Goal: Obtain resource: Obtain resource

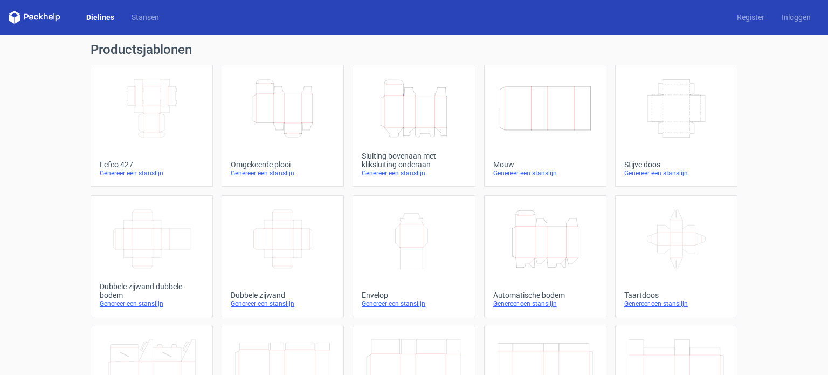
click at [429, 141] on div "Height Depth Width" at bounding box center [414, 108] width 104 height 69
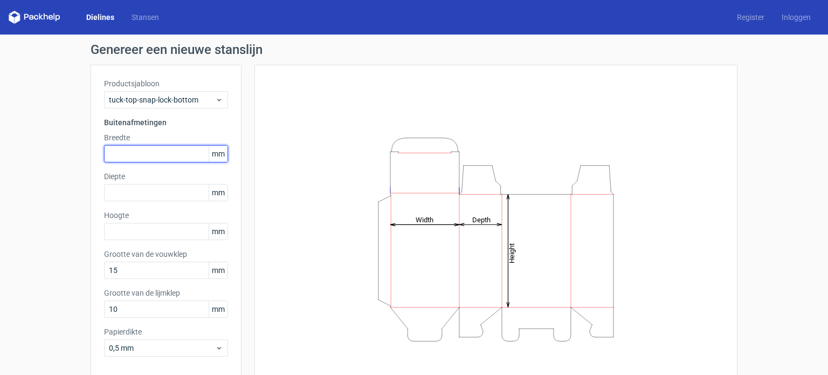
click at [138, 159] on input "text" at bounding box center [166, 153] width 124 height 17
type input "65"
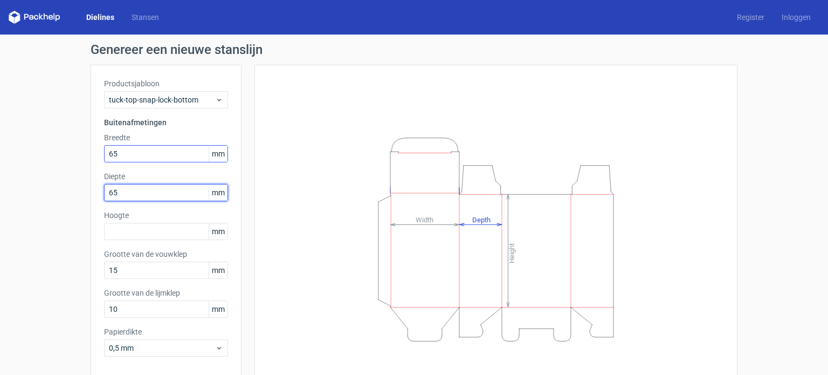
type input "65"
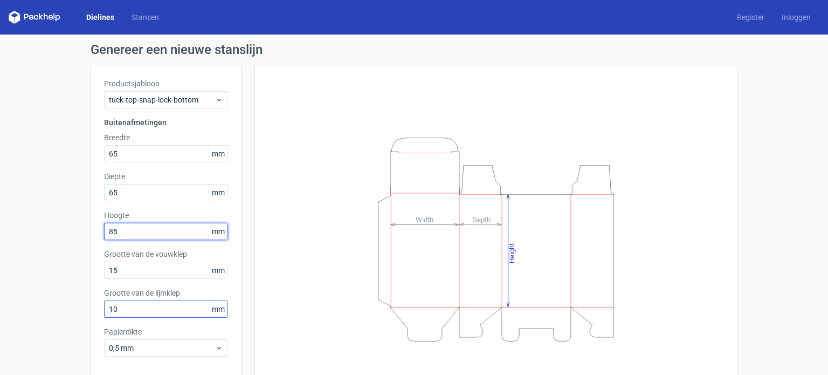
type input "85"
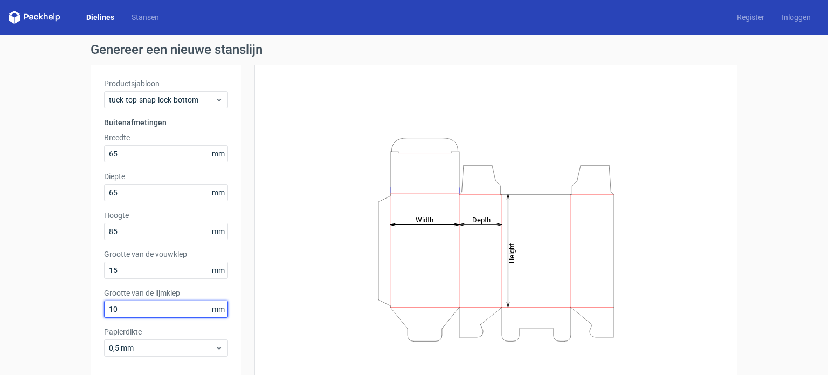
drag, startPoint x: 133, startPoint y: 311, endPoint x: 91, endPoint y: 312, distance: 42.1
click at [91, 312] on div "Productsjabloon tuck-top-snap-lock-bottom Buitenafmetingen Breedte 65 mm Diepte…" at bounding box center [166, 222] width 151 height 314
type input "15"
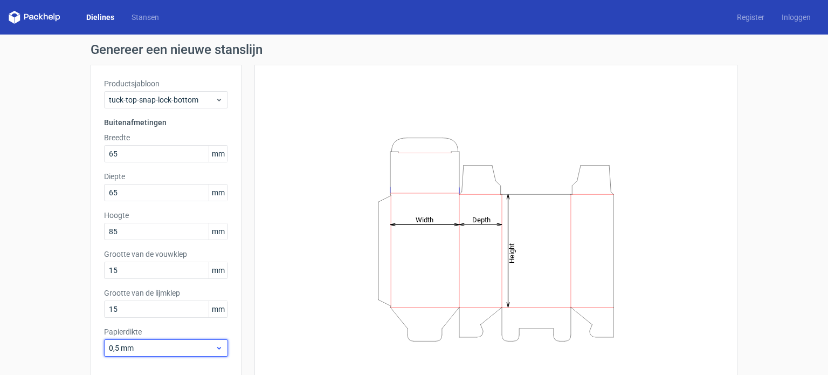
click at [218, 351] on icon at bounding box center [219, 348] width 8 height 9
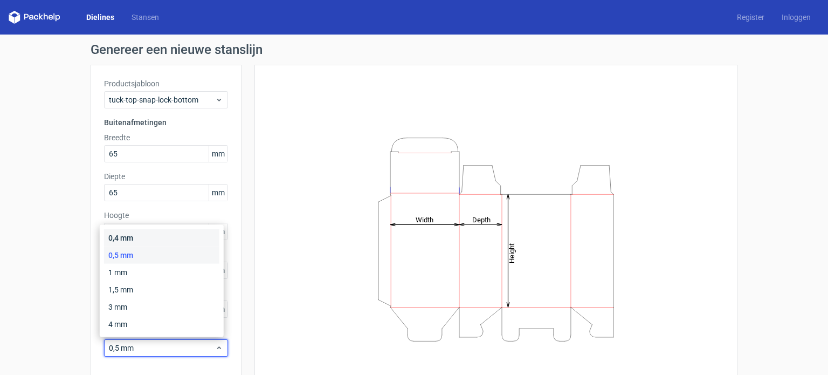
click at [138, 239] on div "0,4 mm" at bounding box center [161, 237] width 115 height 17
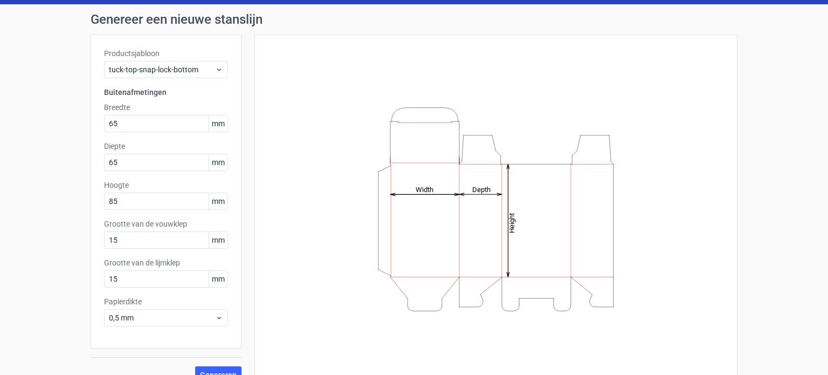
scroll to position [47, 0]
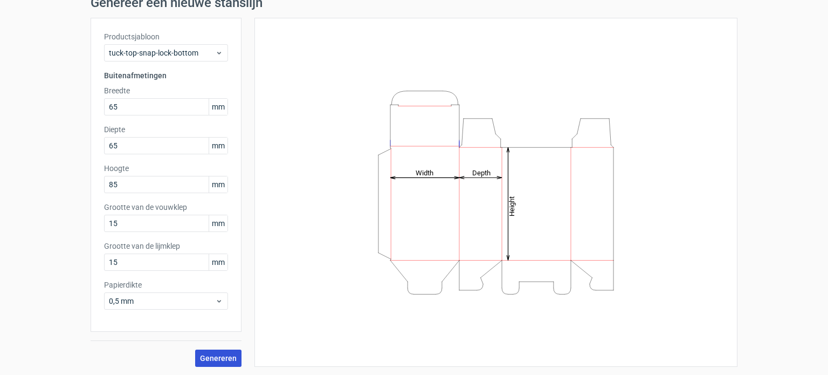
click at [217, 356] on font "Genereren" at bounding box center [218, 358] width 37 height 9
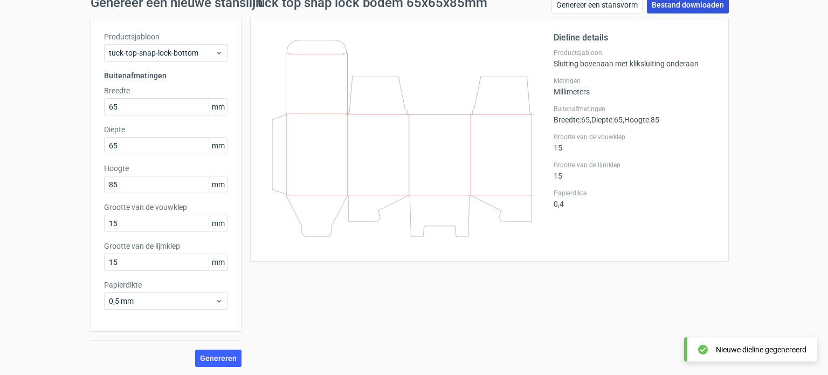
click at [697, 6] on font "Bestand downloaden" at bounding box center [688, 5] width 72 height 9
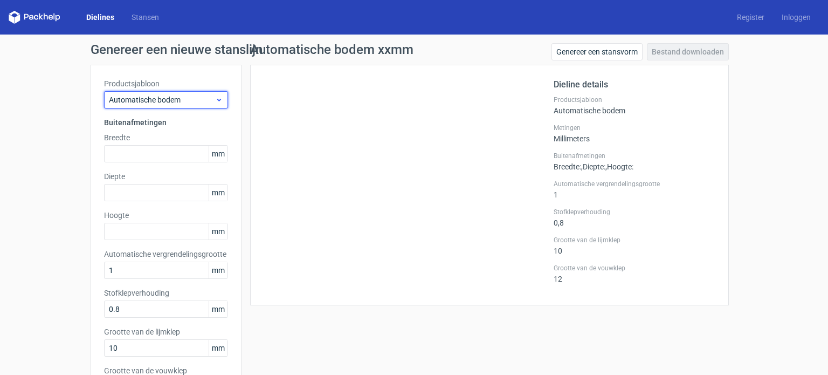
click at [216, 96] on icon at bounding box center [219, 99] width 8 height 9
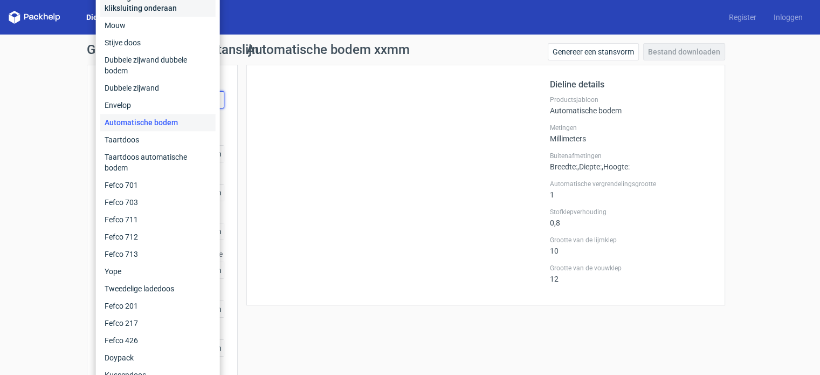
click at [150, 12] on font "Sluiting bovenaan met kliksluiting onderaan" at bounding box center [143, 2] width 77 height 19
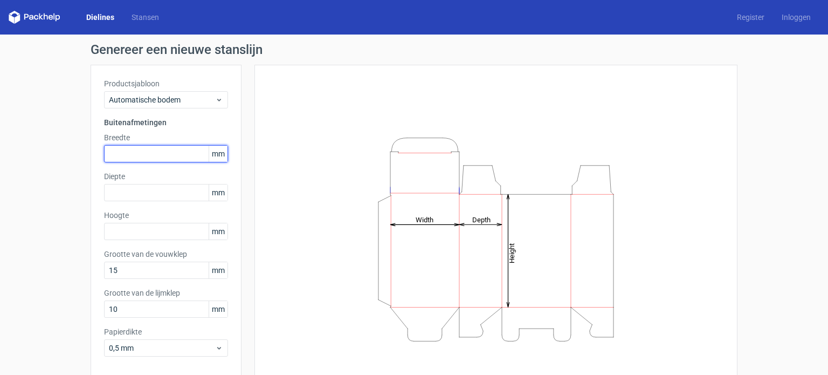
click at [170, 154] on input "text" at bounding box center [166, 153] width 124 height 17
type input "65"
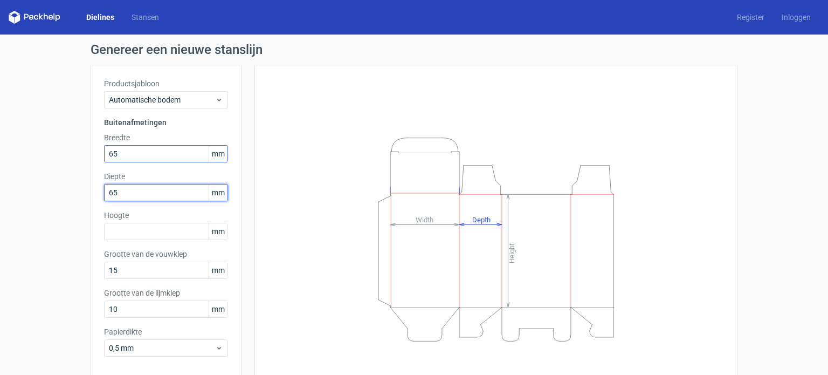
type input "65"
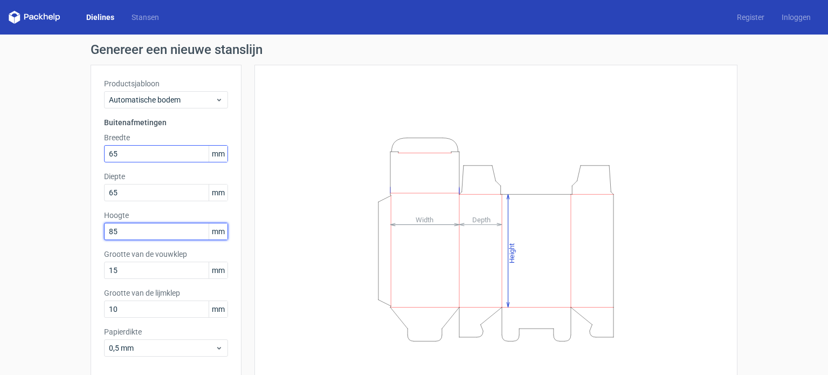
type input "85"
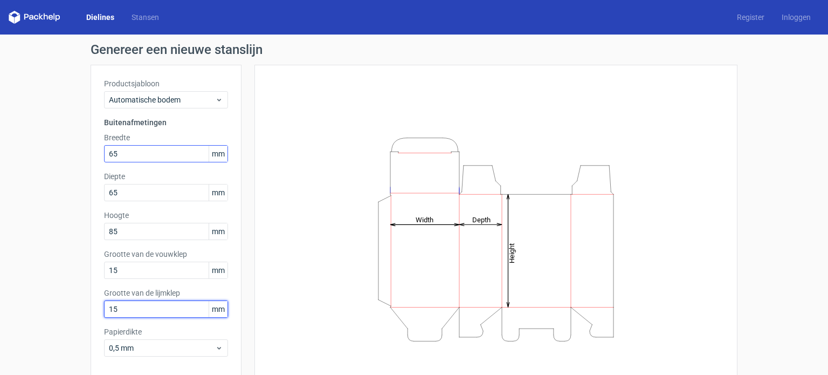
type input "15"
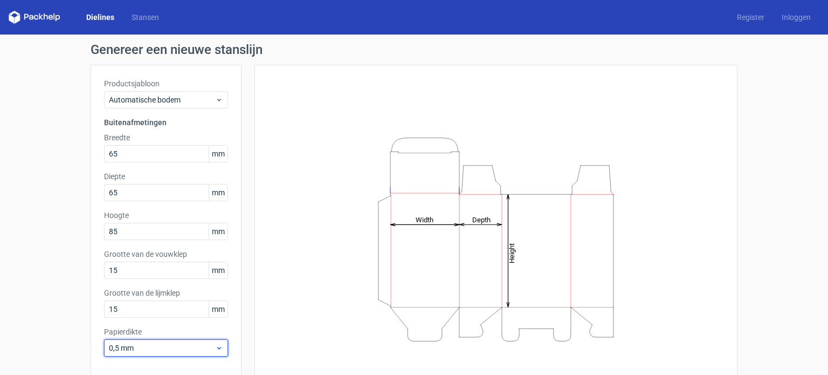
click at [218, 348] on icon at bounding box center [219, 348] width 8 height 9
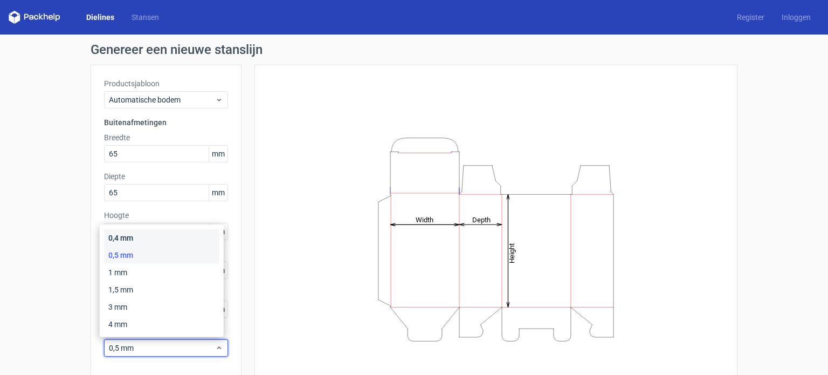
click at [146, 235] on div "0,4 mm" at bounding box center [161, 237] width 115 height 17
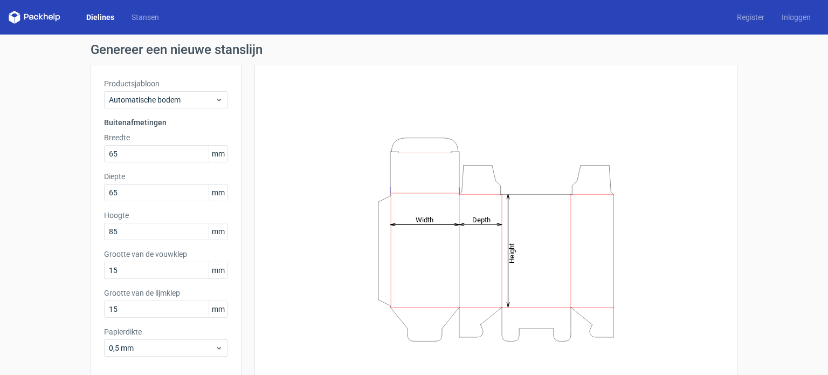
scroll to position [47, 0]
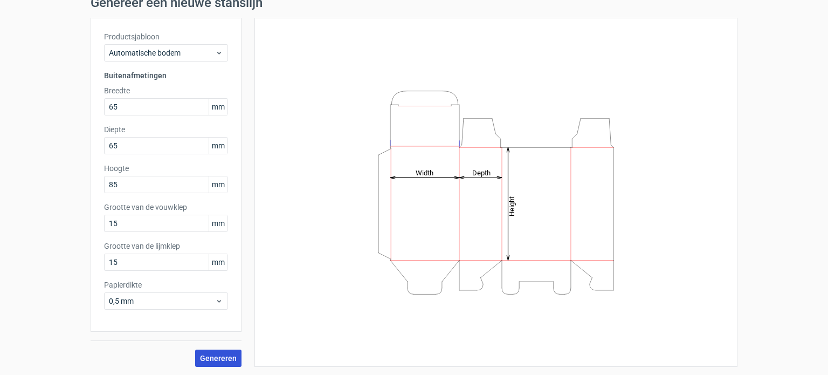
click at [222, 355] on font "Genereren" at bounding box center [218, 358] width 37 height 9
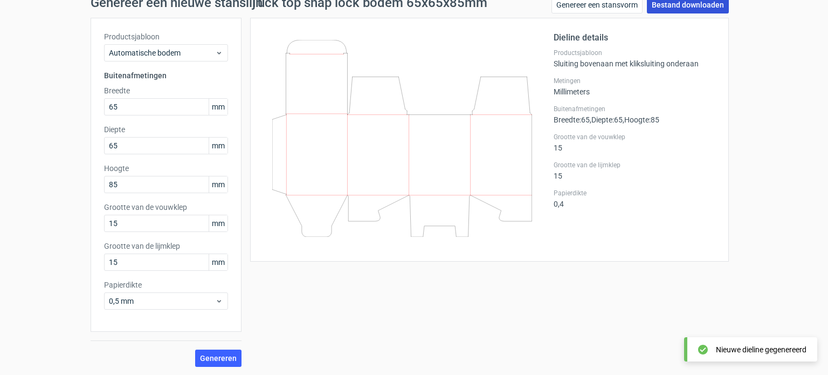
click at [691, 4] on font "Bestand downloaden" at bounding box center [688, 5] width 72 height 9
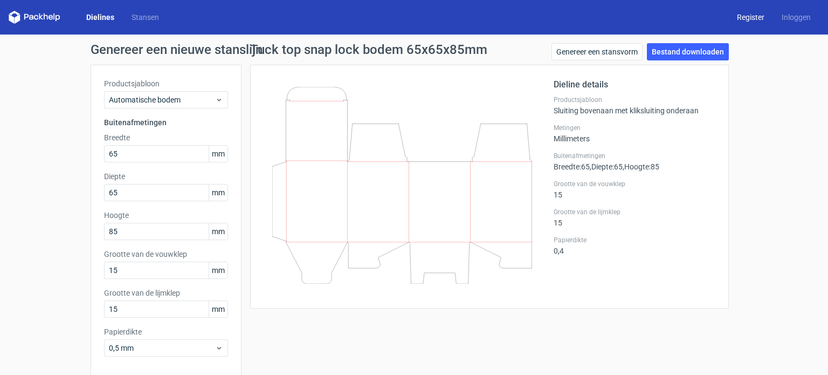
click at [739, 14] on font "Register" at bounding box center [751, 17] width 28 height 9
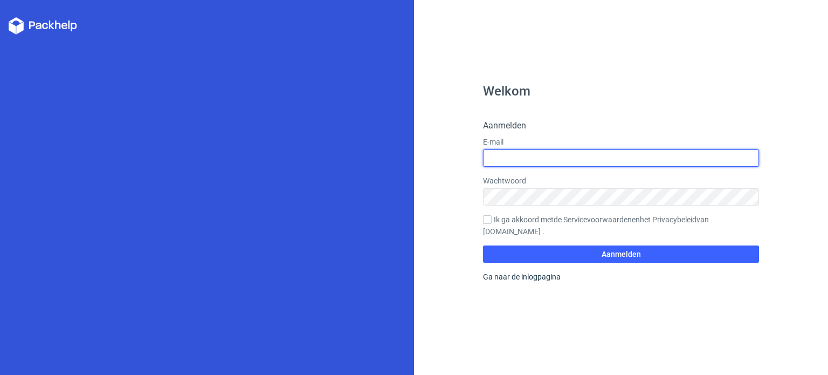
click at [516, 160] on input "text" at bounding box center [621, 157] width 276 height 17
type input "ronnie@boschfikkert.nl"
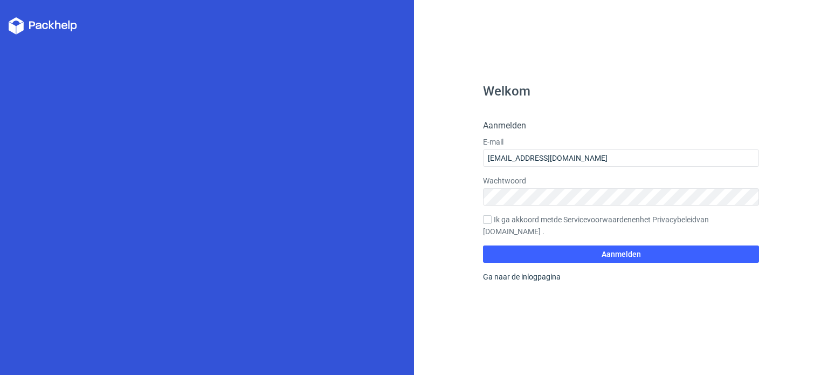
click at [724, 50] on div "Welkom Aanmelden E-mail ronnie@boschfikkert.nl Wachtwoord Ik ga akkoord met de …" at bounding box center [621, 187] width 414 height 375
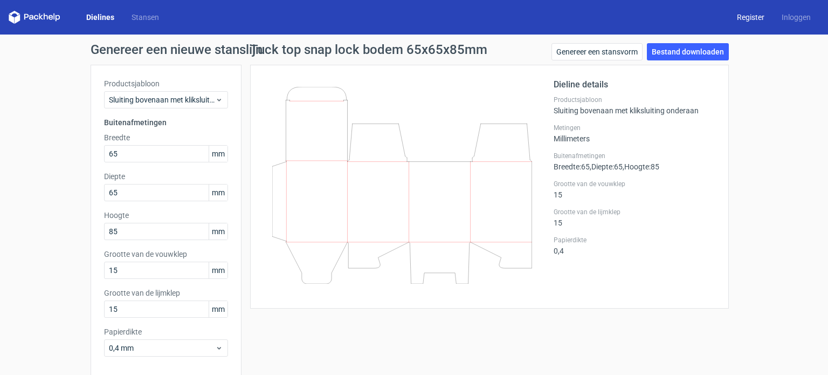
click at [744, 15] on font "Register" at bounding box center [751, 17] width 28 height 9
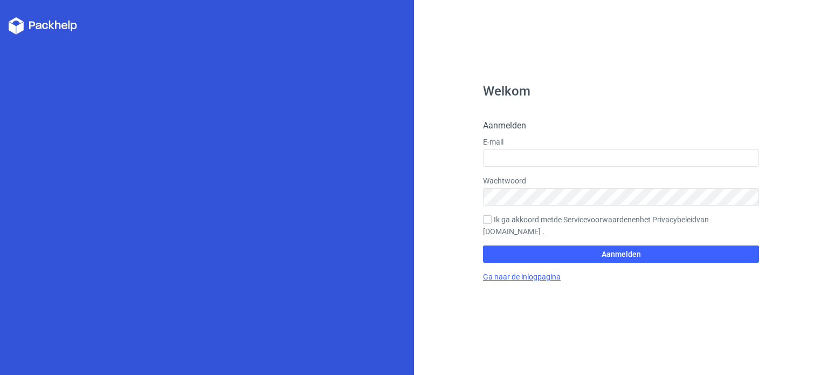
click at [544, 276] on font "Ga naar de inlogpagina" at bounding box center [522, 276] width 78 height 9
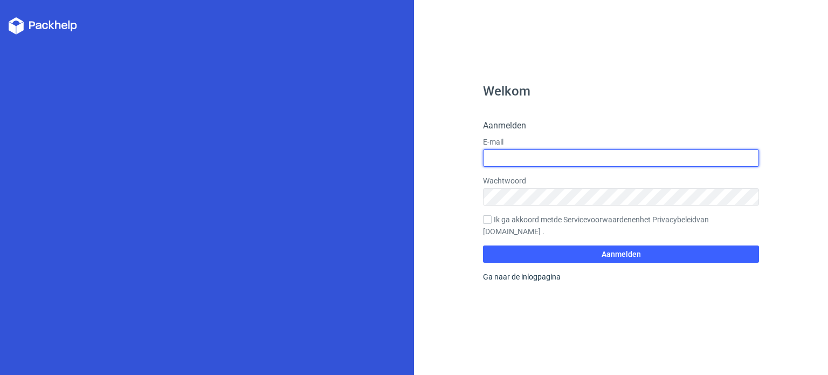
click at [529, 155] on input "text" at bounding box center [621, 157] width 276 height 17
type input "ronnie@boschfikkert.nl"
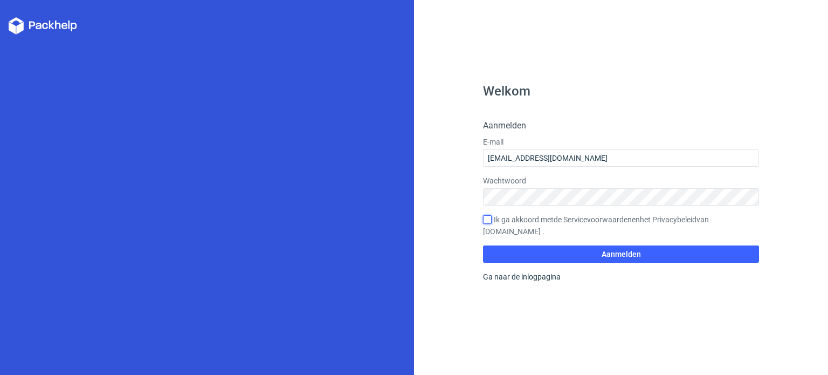
click at [489, 219] on input "Ik ga akkoord met de Servicevoorwaarden en het Privacybeleid van Packhelp.com ." at bounding box center [487, 219] width 9 height 9
checkbox input "true"
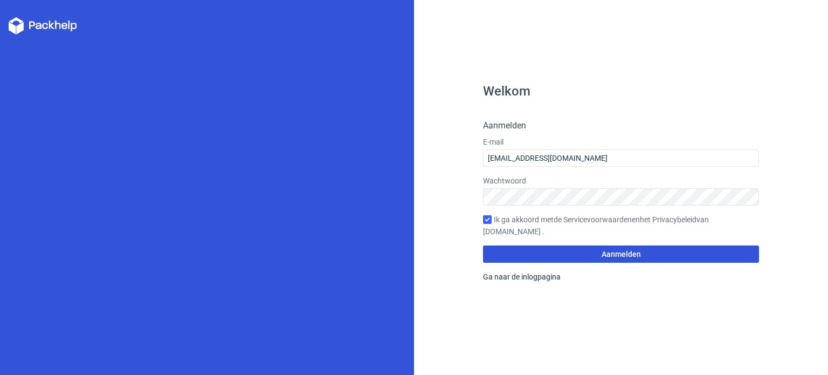
click at [634, 254] on font "Aanmelden" at bounding box center [621, 254] width 39 height 9
